Goal: Transaction & Acquisition: Obtain resource

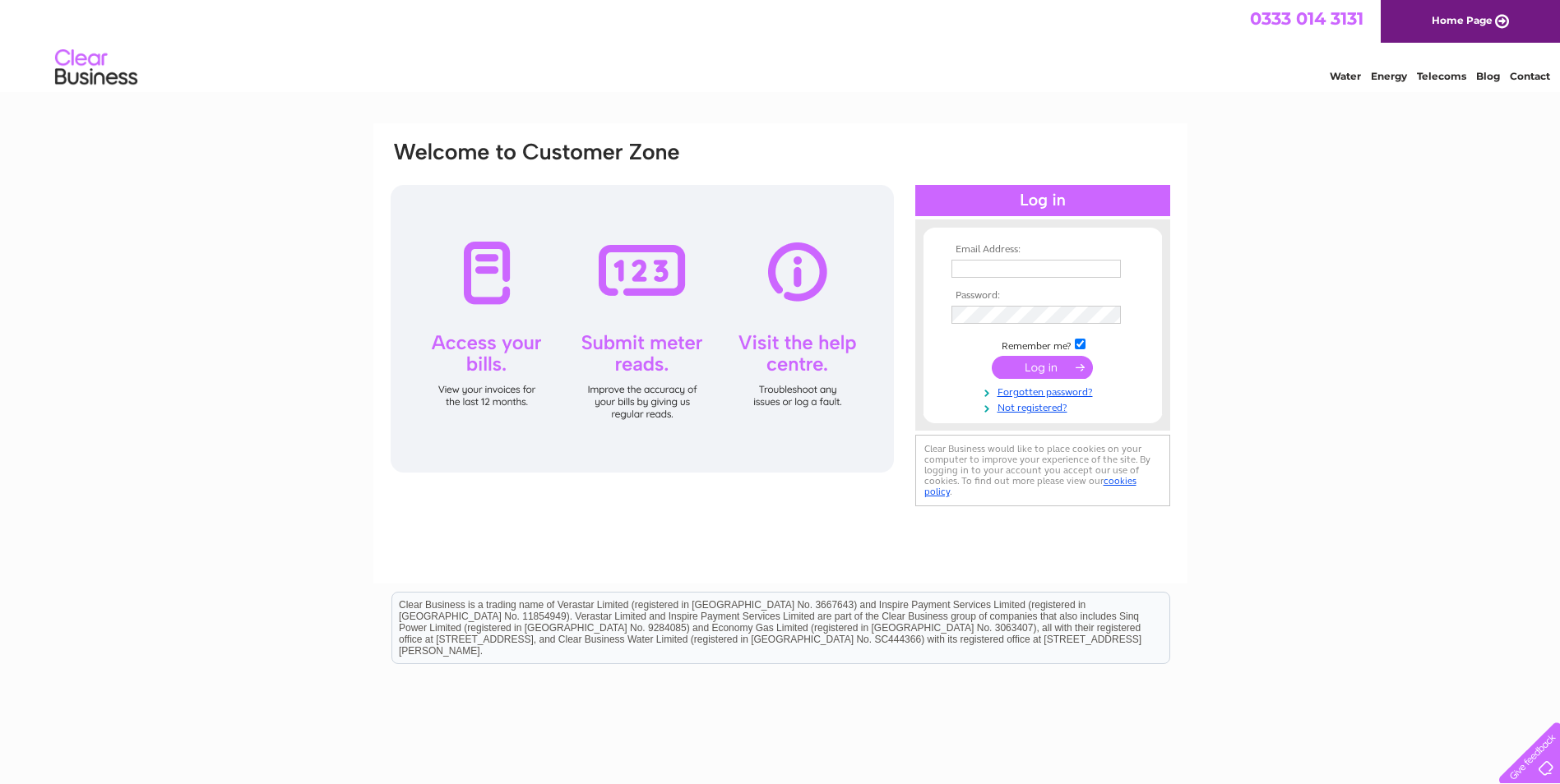
type input "j.saunders48@btinternet.com"
click at [1039, 361] on input "submit" at bounding box center [1042, 368] width 101 height 23
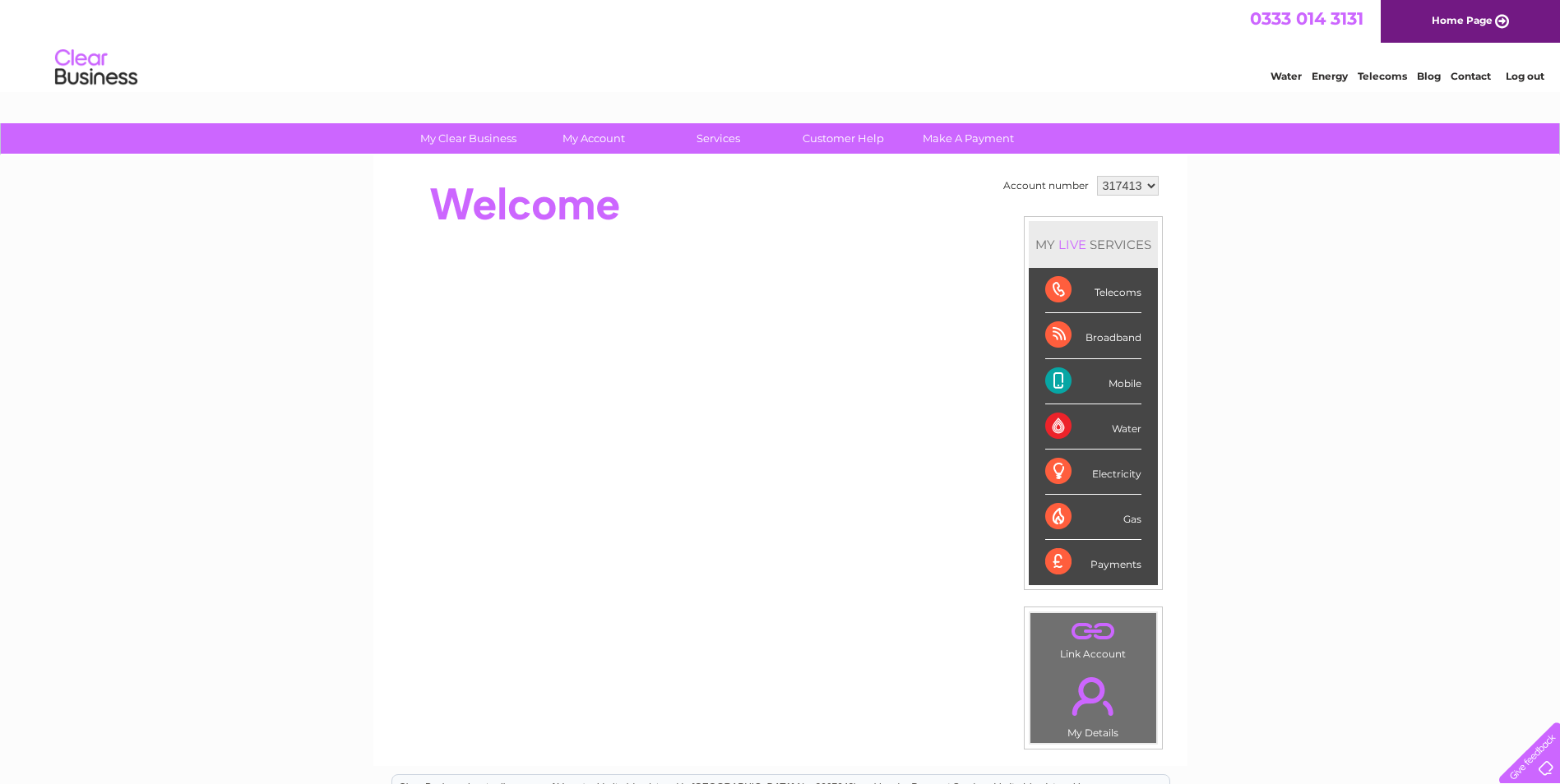
click at [1118, 186] on select "317413 317415" at bounding box center [1128, 185] width 62 height 19
click at [1097, 175] on select "317413 317415" at bounding box center [1128, 185] width 62 height 19
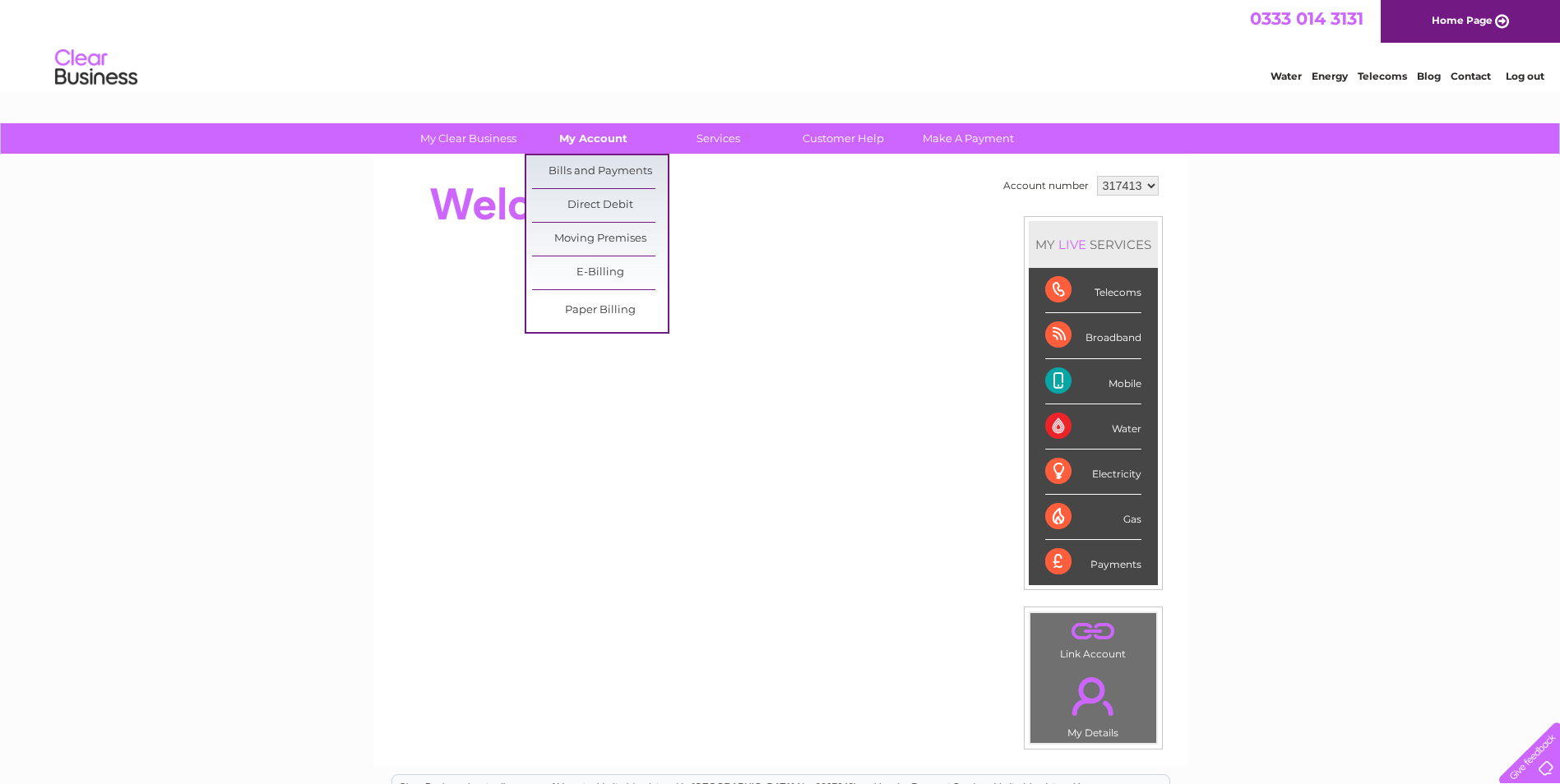
click at [591, 138] on link "My Account" at bounding box center [594, 138] width 136 height 30
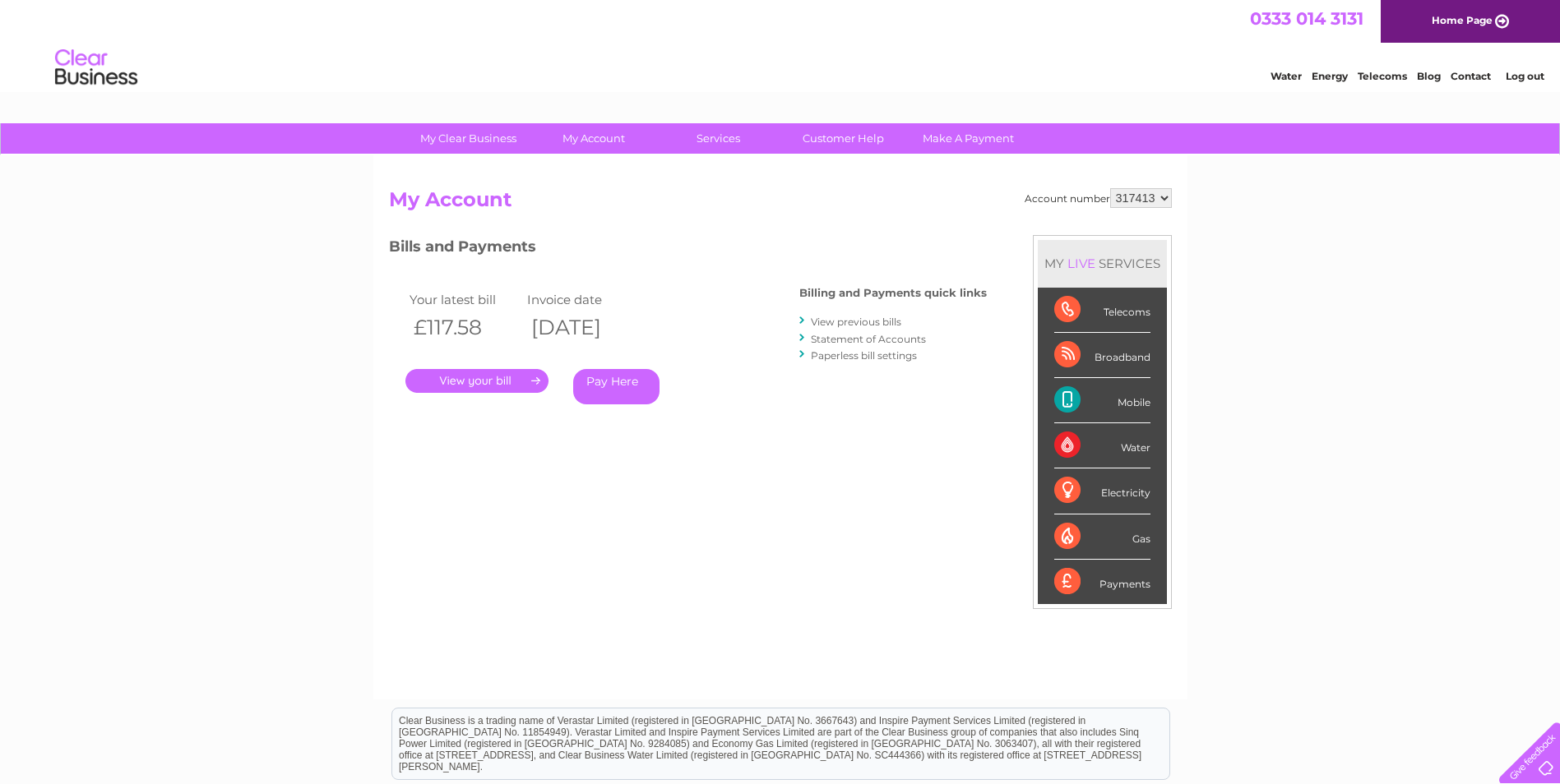
click at [489, 380] on link "." at bounding box center [476, 380] width 143 height 24
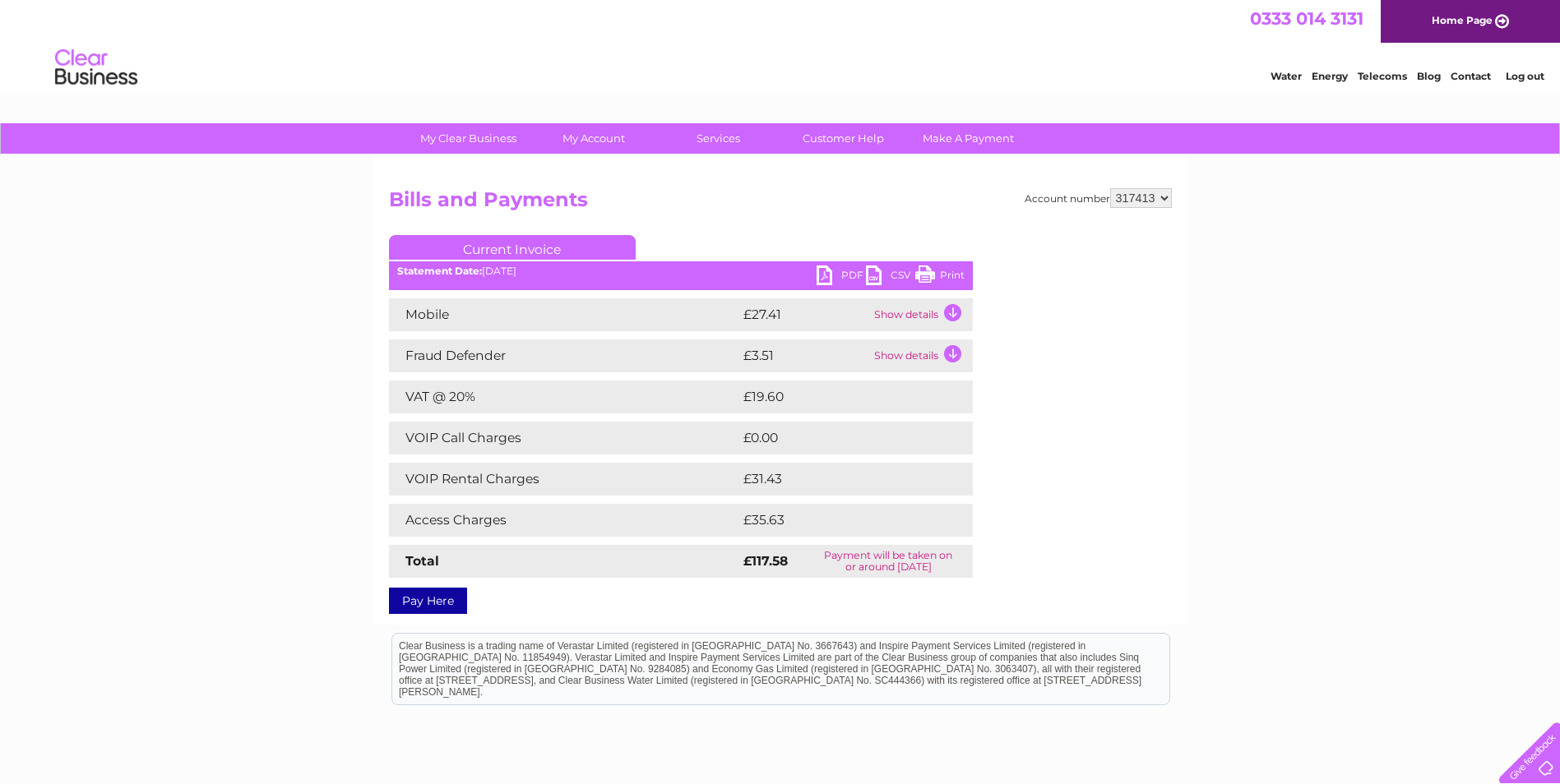
click at [838, 271] on link "PDF" at bounding box center [841, 277] width 49 height 24
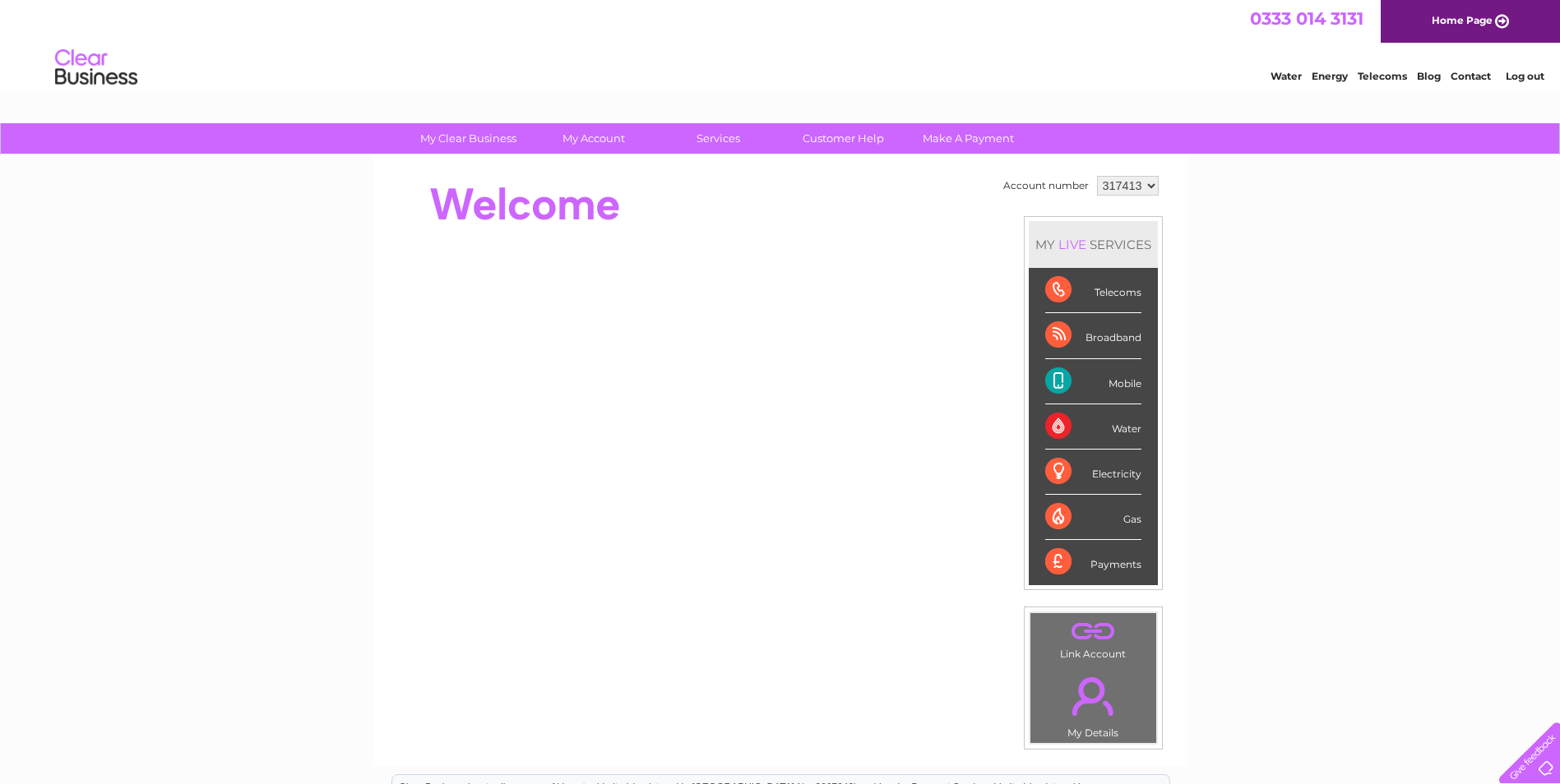
click at [1116, 186] on select "317413 317415" at bounding box center [1128, 185] width 62 height 19
select select "317415"
click at [1097, 175] on select "317413 317415" at bounding box center [1128, 185] width 62 height 19
click at [1256, 190] on div "My Clear Business Login Details My Details My Preferences Link Account My Accou…" at bounding box center [780, 585] width 1560 height 923
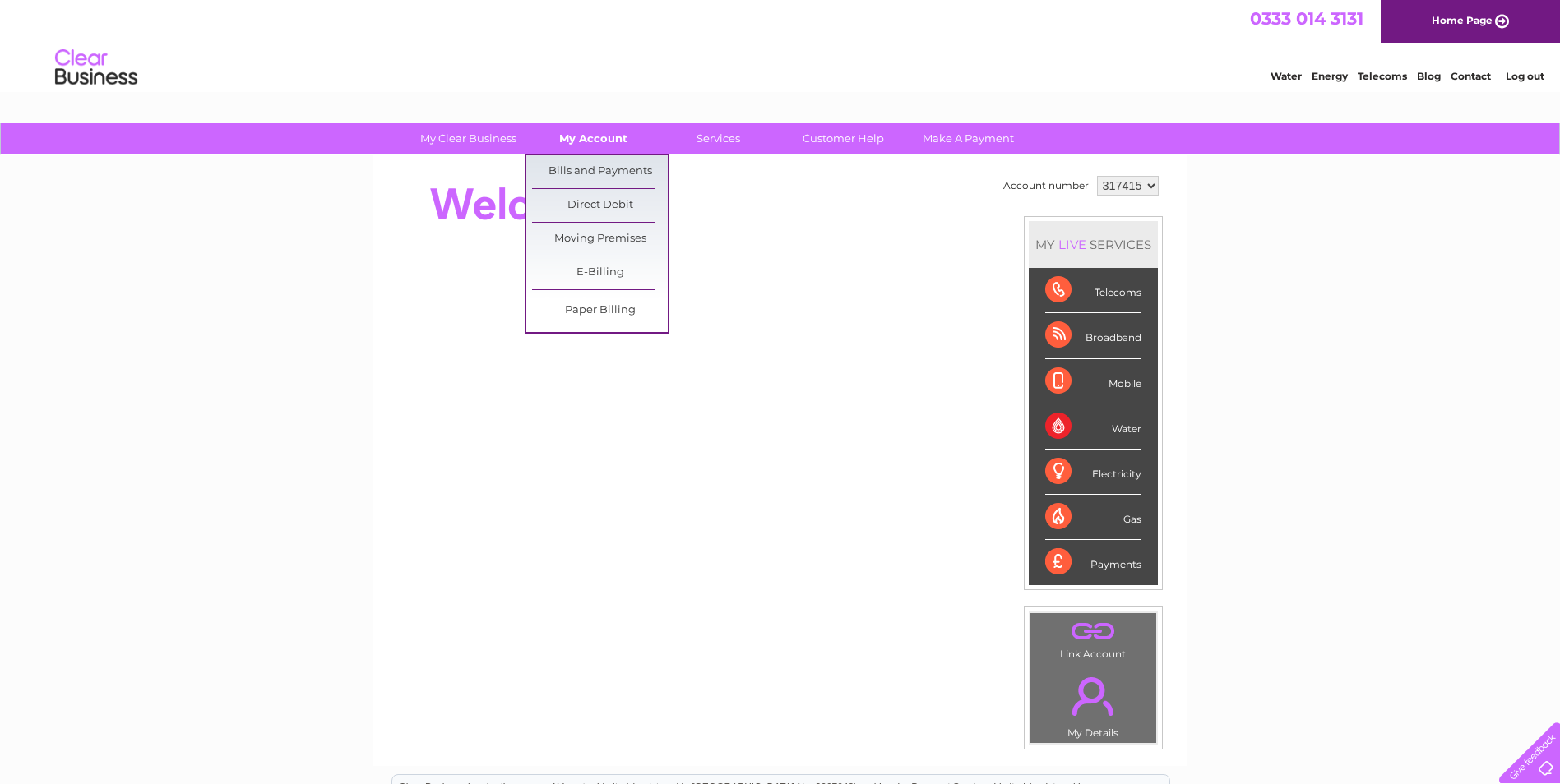
click at [601, 135] on link "My Account" at bounding box center [594, 138] width 136 height 30
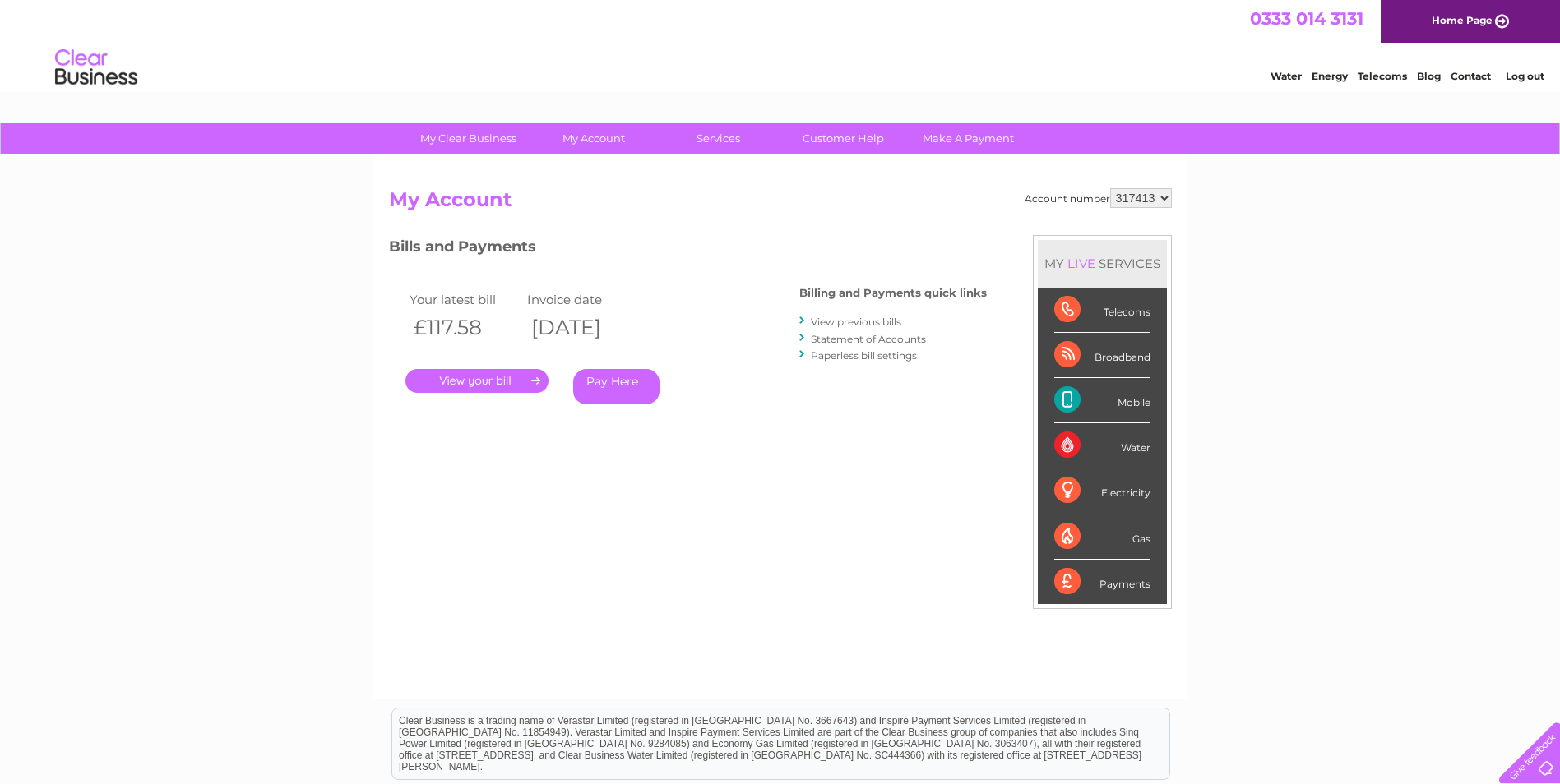
click at [1173, 198] on div "Account number 317413 317415 My Account MY LIVE SERVICES Telecoms Broadband Mob…" at bounding box center [780, 427] width 814 height 544
click at [1166, 196] on select "317413 317415" at bounding box center [1141, 198] width 62 height 19
select select "317415"
click at [1110, 188] on select "317413 317415" at bounding box center [1141, 198] width 62 height 19
click at [1142, 243] on div "MY LIVE SERVICES" at bounding box center [1102, 263] width 129 height 47
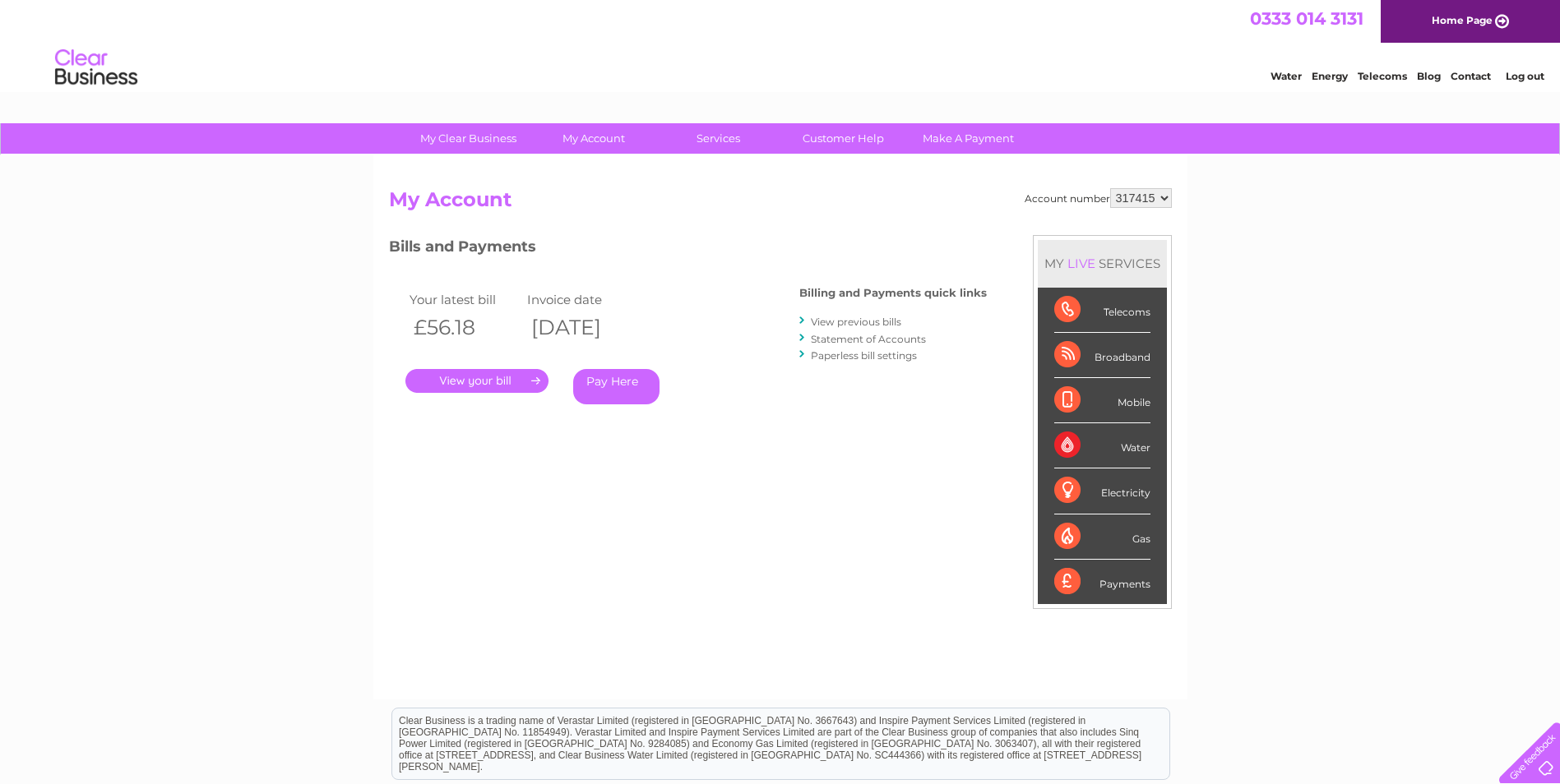
click at [476, 376] on link "." at bounding box center [476, 380] width 143 height 24
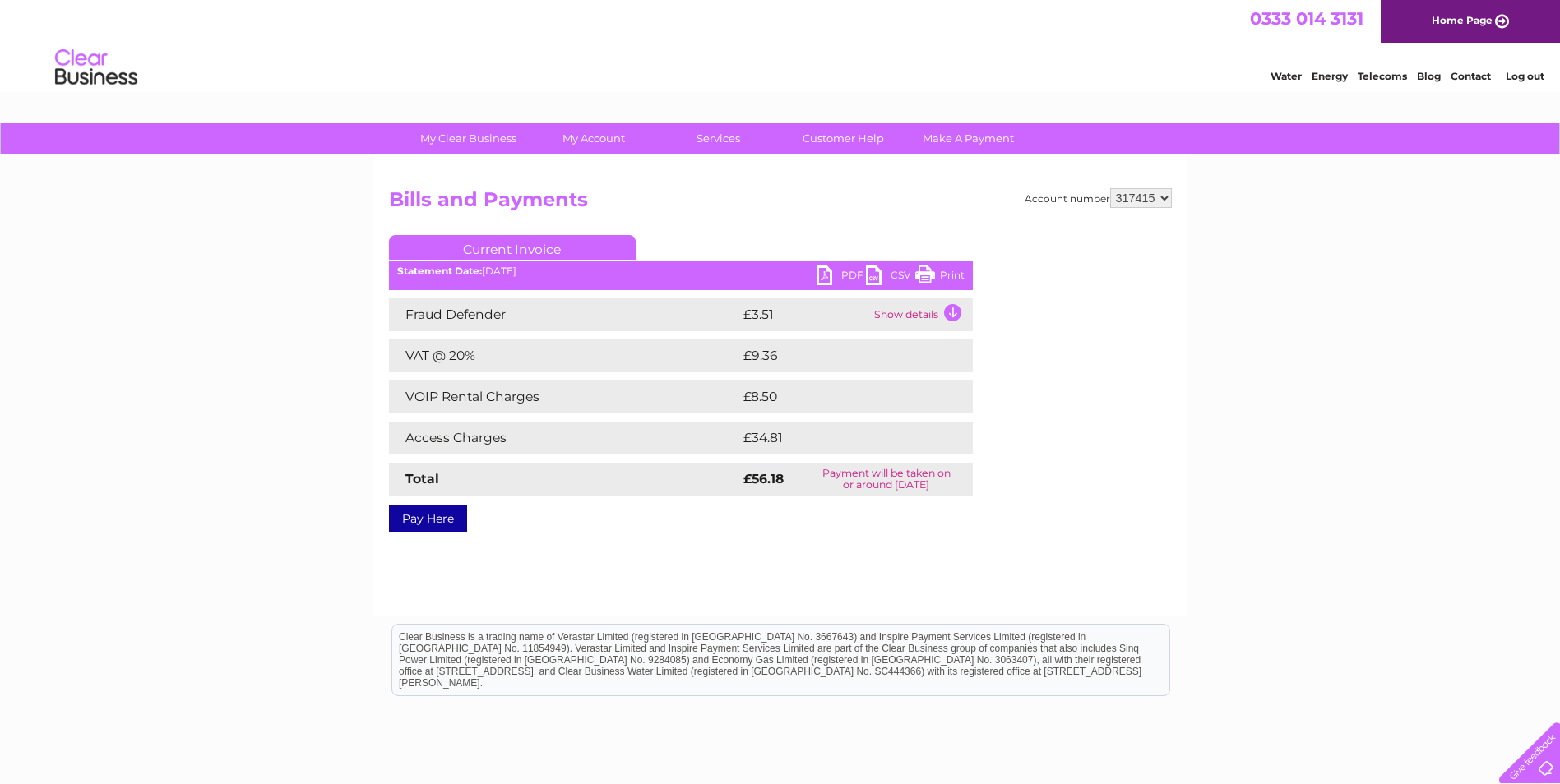
click at [827, 278] on link "PDF" at bounding box center [841, 277] width 49 height 24
